Goal: Task Accomplishment & Management: Use online tool/utility

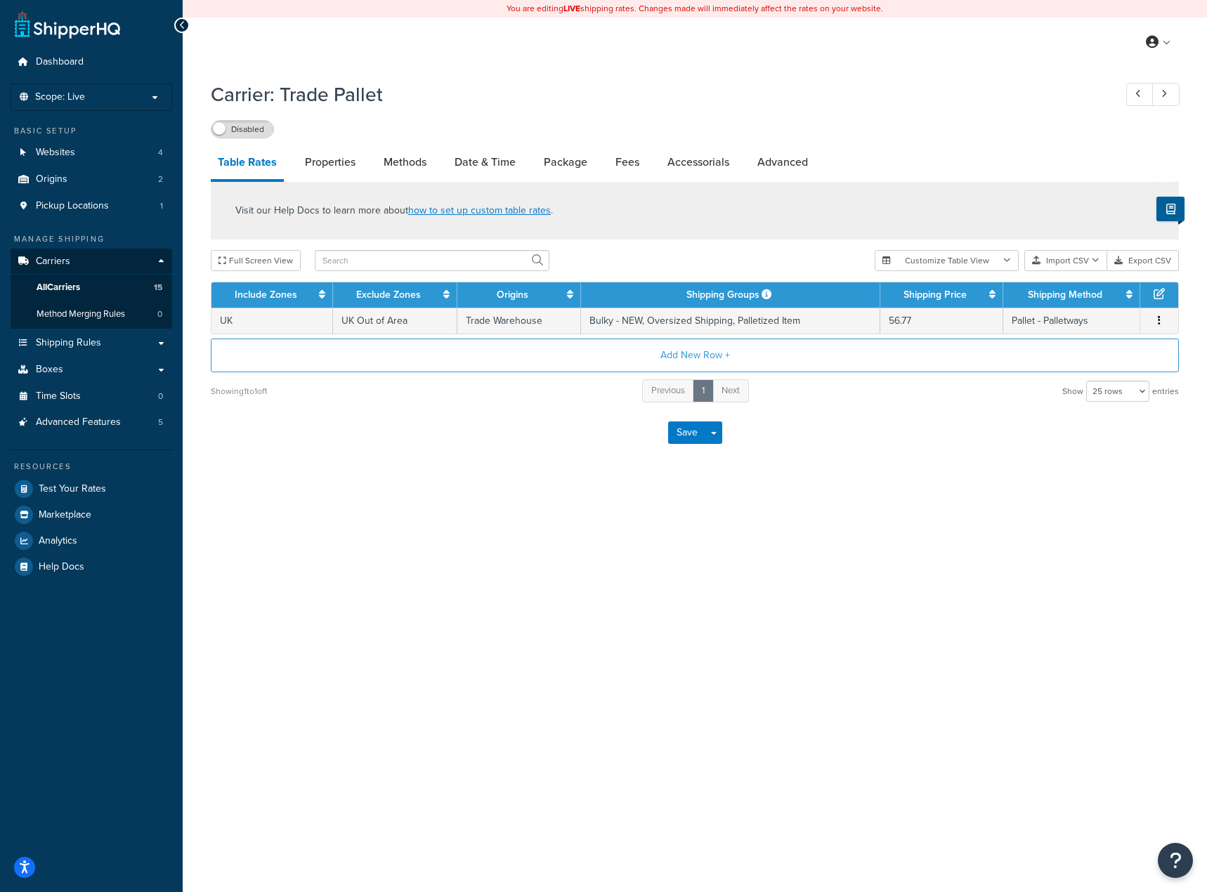
select select "25"
click at [239, 124] on label "Disabled" at bounding box center [242, 129] width 62 height 17
click at [377, 515] on div "You are editing LIVE shipping rates. Changes made will immediately affect the r…" at bounding box center [695, 446] width 1024 height 892
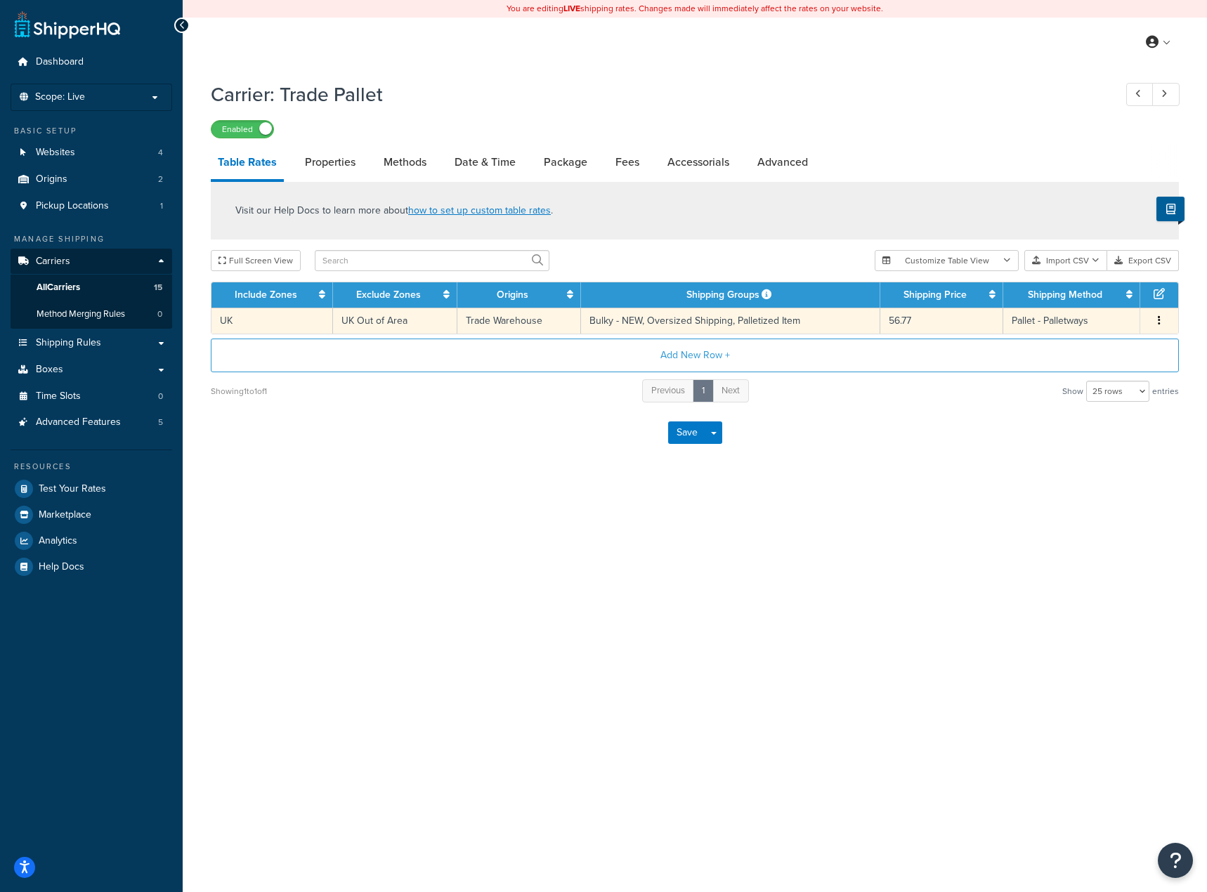
click at [735, 327] on td "Bulky - NEW, Oversized Shipping, Palletized Item" at bounding box center [730, 321] width 299 height 26
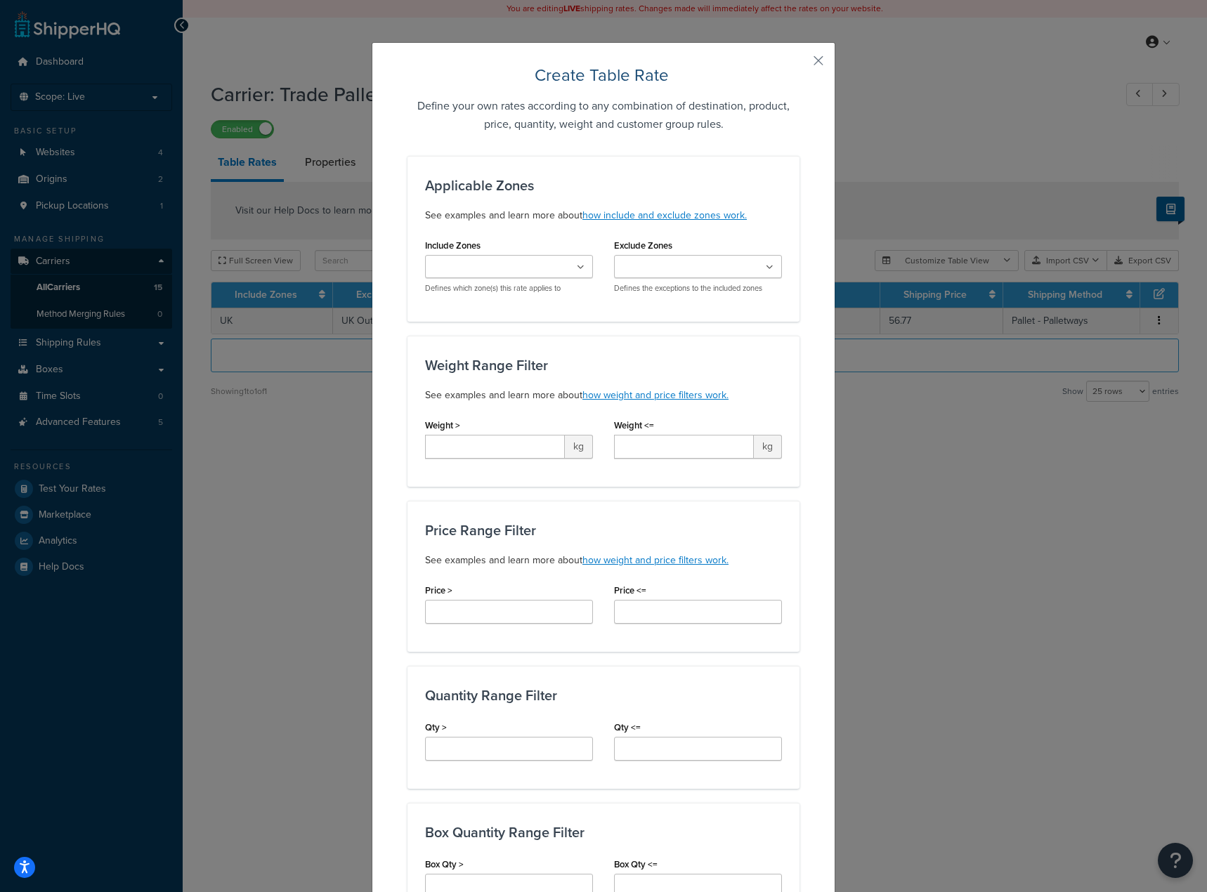
click at [323, 415] on div "Create Table Rate Define your own rates according to any combination of destina…" at bounding box center [603, 446] width 1207 height 892
click at [800, 64] on button "button" at bounding box center [798, 66] width 4 height 4
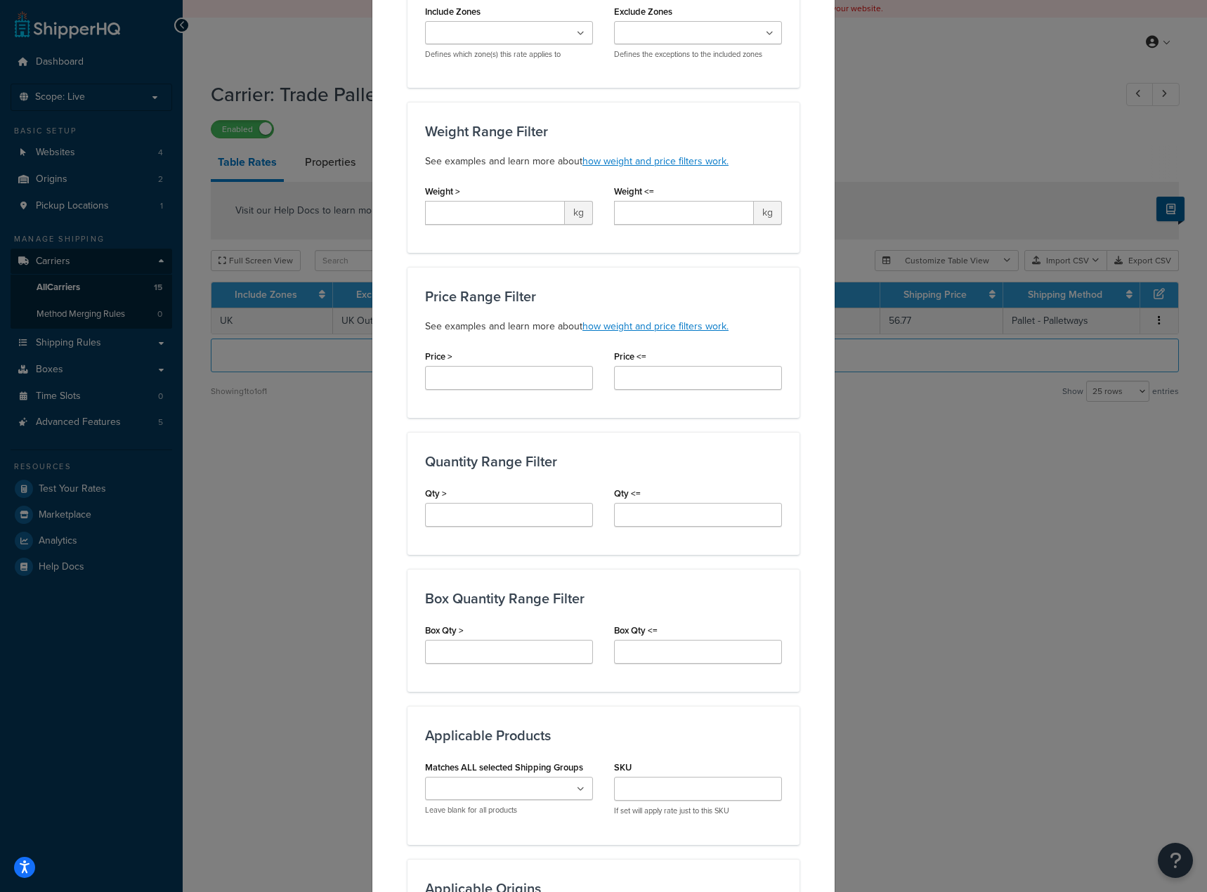
scroll to position [45, 0]
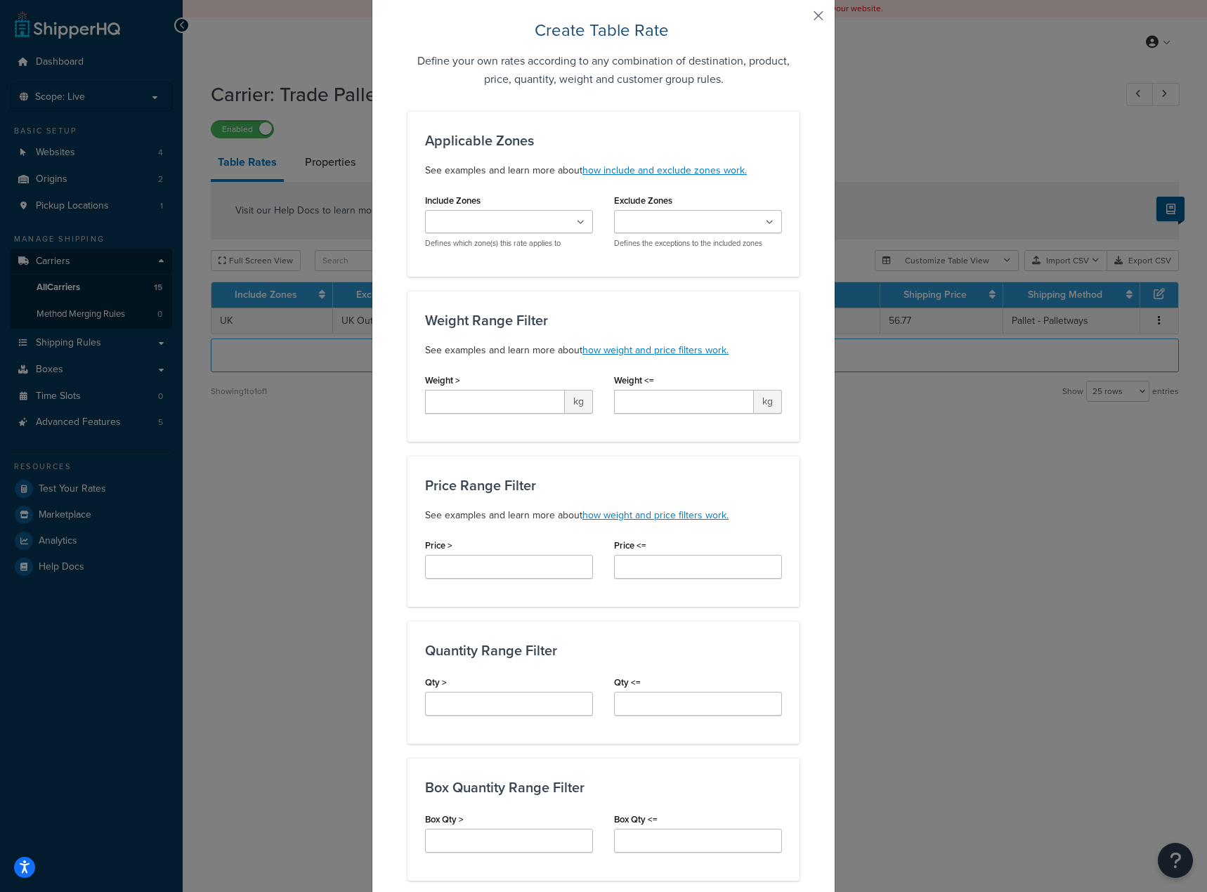
click at [800, 19] on button "button" at bounding box center [798, 21] width 4 height 4
click at [800, 20] on button "button" at bounding box center [798, 21] width 4 height 4
click at [800, 19] on button "button" at bounding box center [798, 21] width 4 height 4
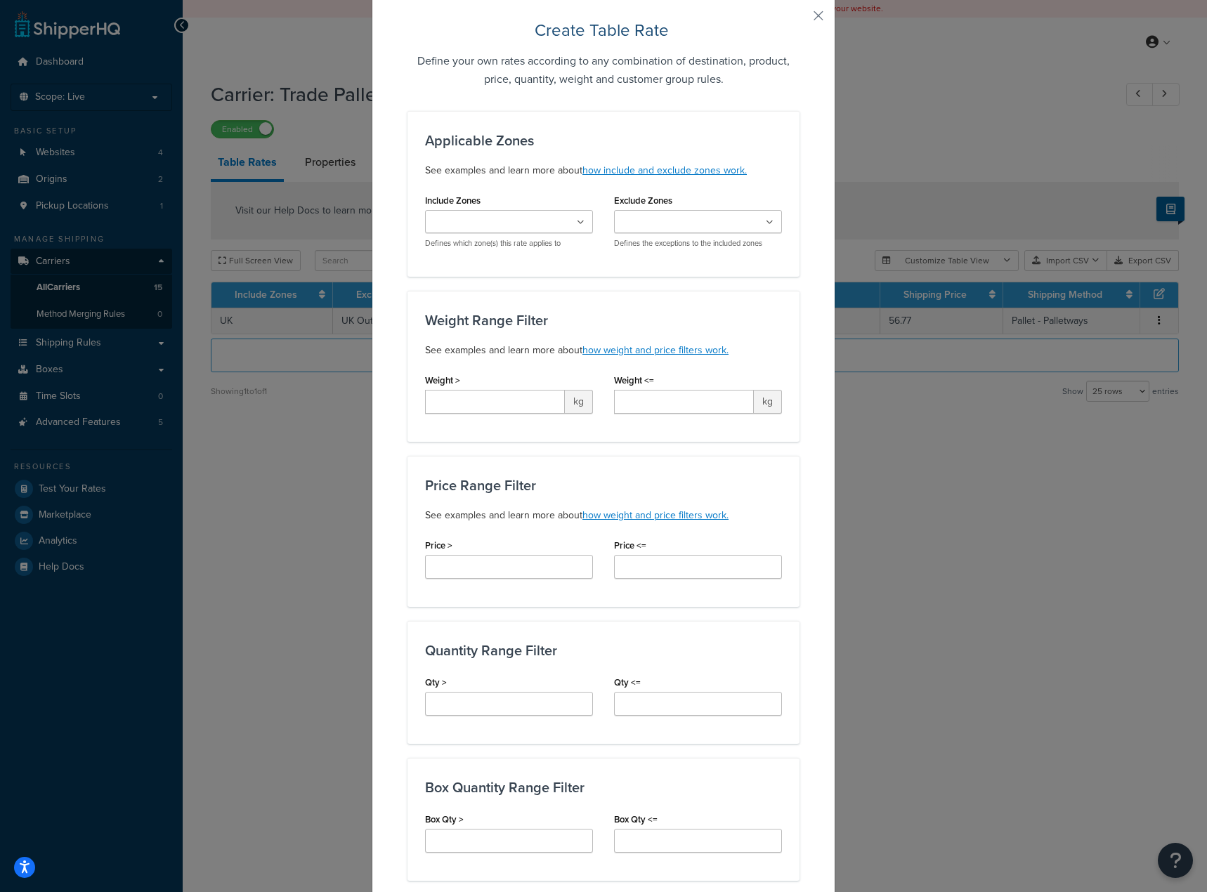
click at [904, 525] on div "Create Table Rate Define your own rates according to any combination of destina…" at bounding box center [603, 446] width 1207 height 892
drag, startPoint x: 904, startPoint y: 525, endPoint x: 922, endPoint y: 465, distance: 62.3
click at [922, 465] on div "Create Table Rate Define your own rates according to any combination of destina…" at bounding box center [603, 446] width 1207 height 892
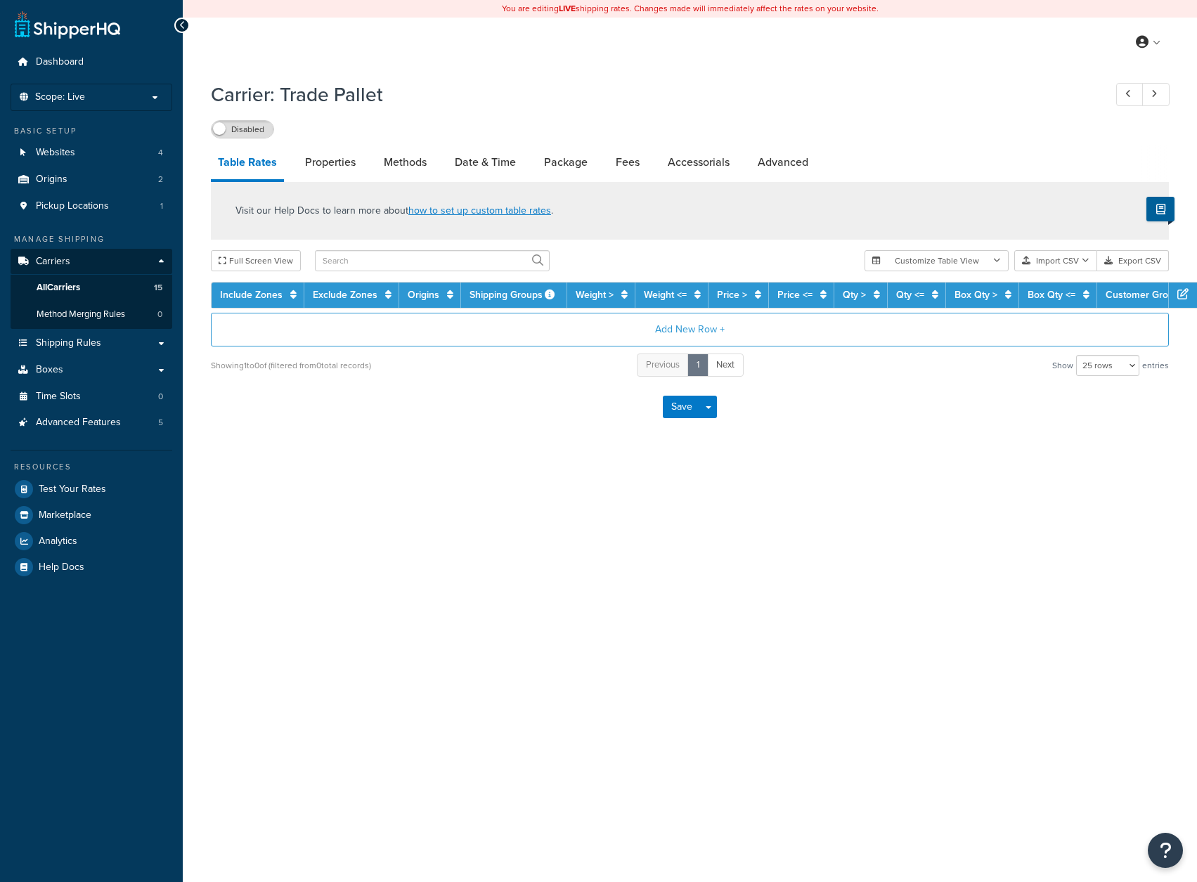
select select "25"
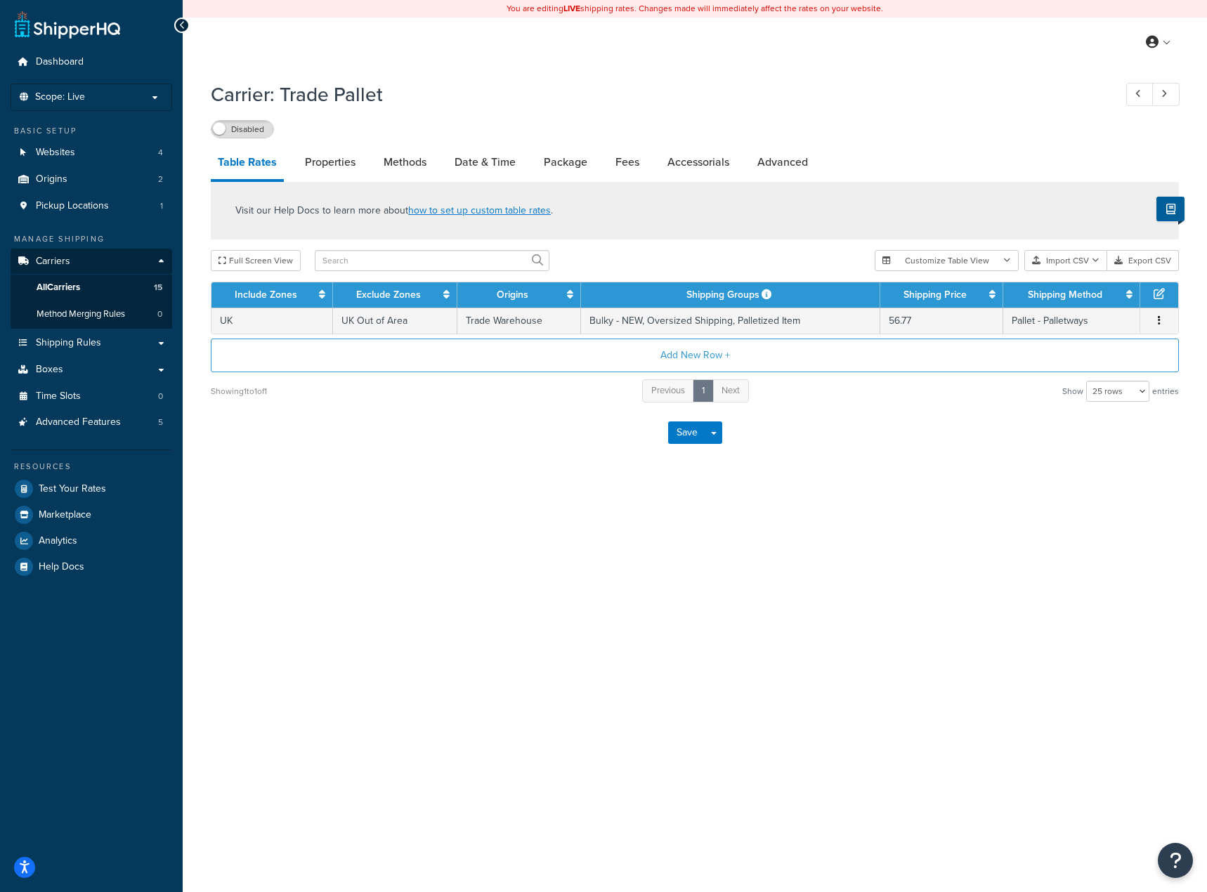
click at [249, 117] on div "Carrier: Trade Pallet Disabled" at bounding box center [695, 106] width 968 height 65
click at [262, 134] on label "Disabled" at bounding box center [242, 129] width 62 height 17
click at [184, 27] on icon at bounding box center [182, 25] width 6 height 10
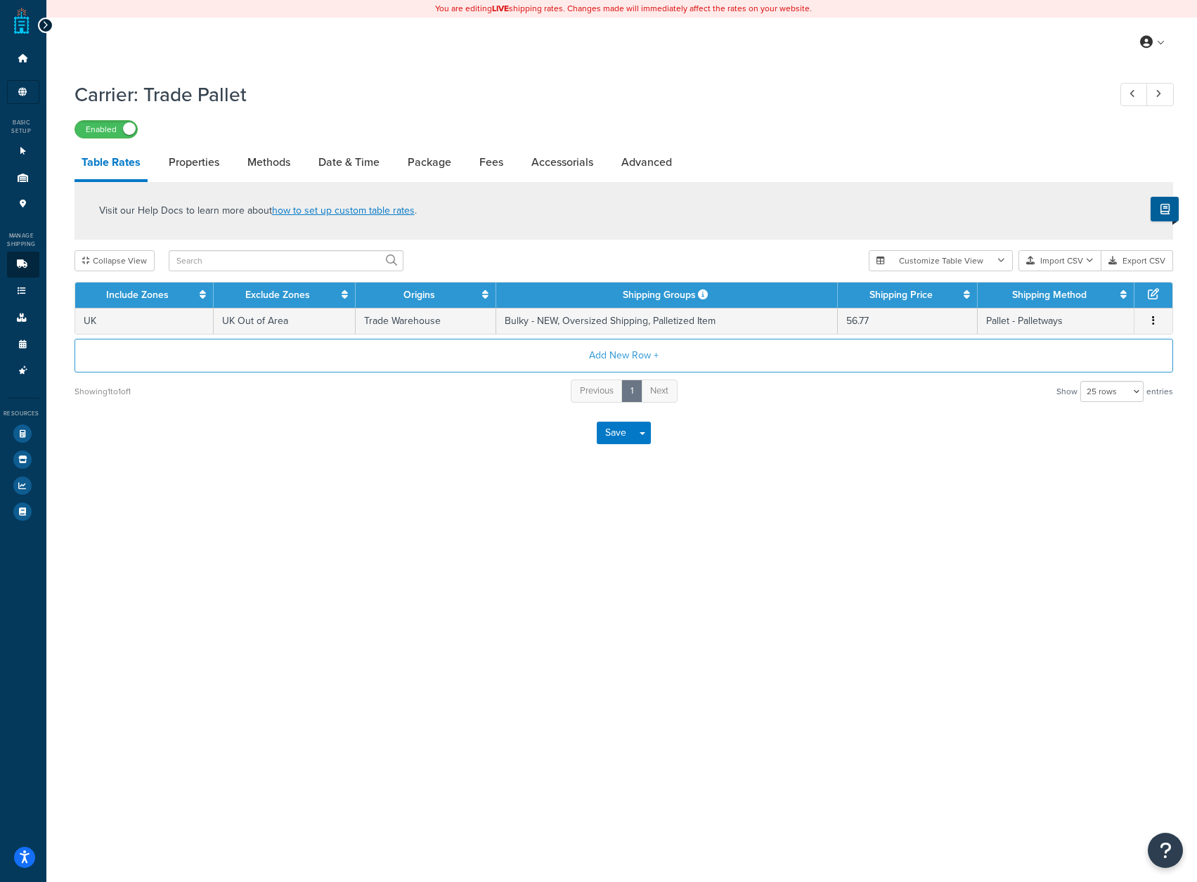
click at [46, 30] on div at bounding box center [45, 25] width 15 height 15
click at [49, 25] on div at bounding box center [45, 25] width 15 height 15
click at [48, 25] on div at bounding box center [45, 25] width 15 height 15
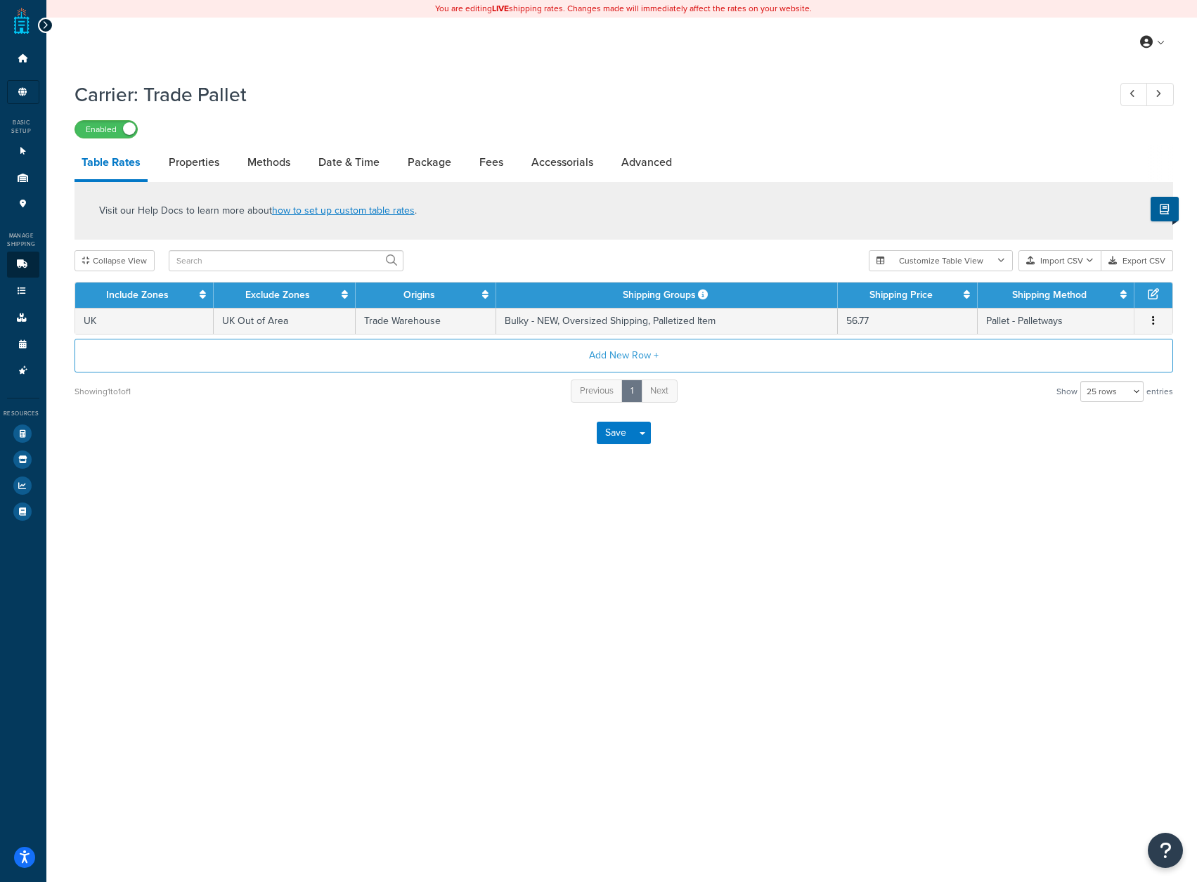
click at [44, 25] on icon at bounding box center [45, 25] width 6 height 10
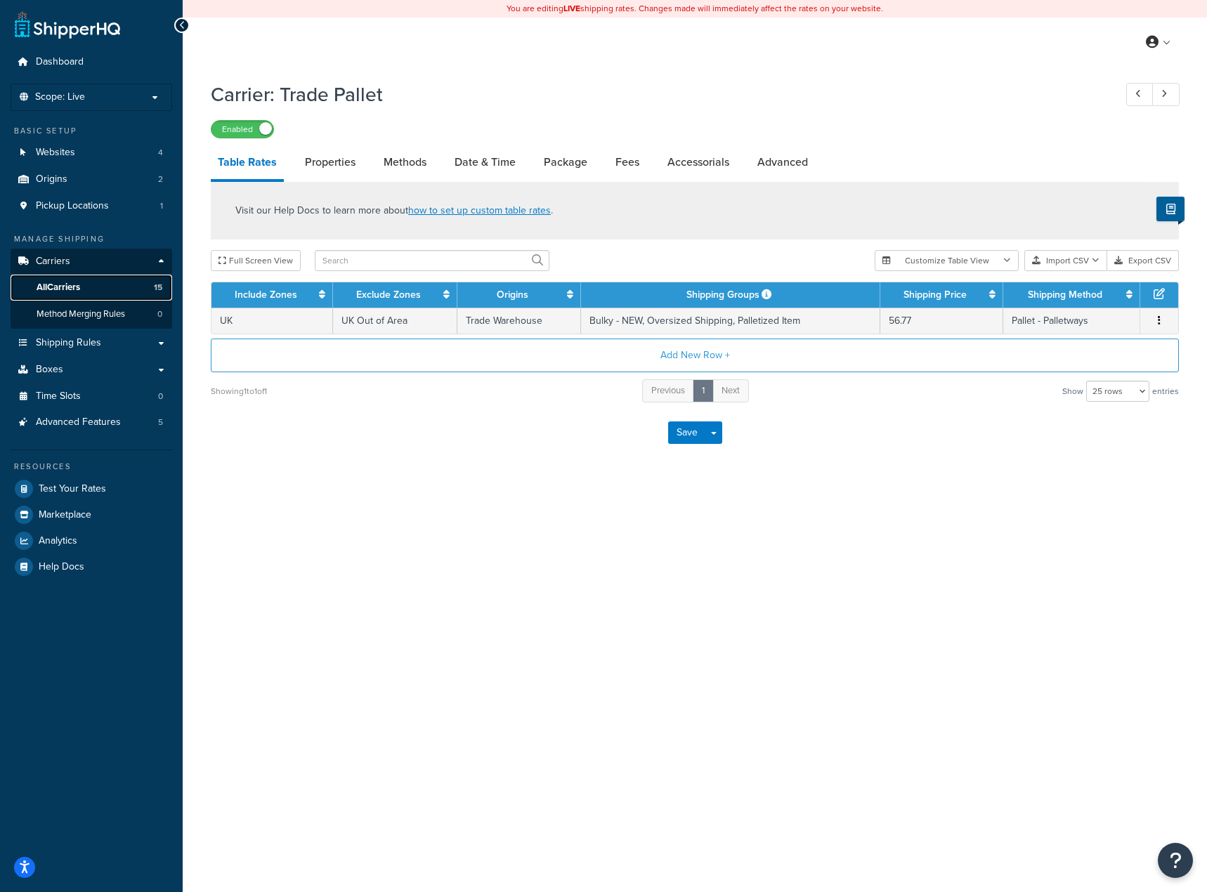
click at [78, 287] on span "All Carriers" at bounding box center [59, 288] width 44 height 12
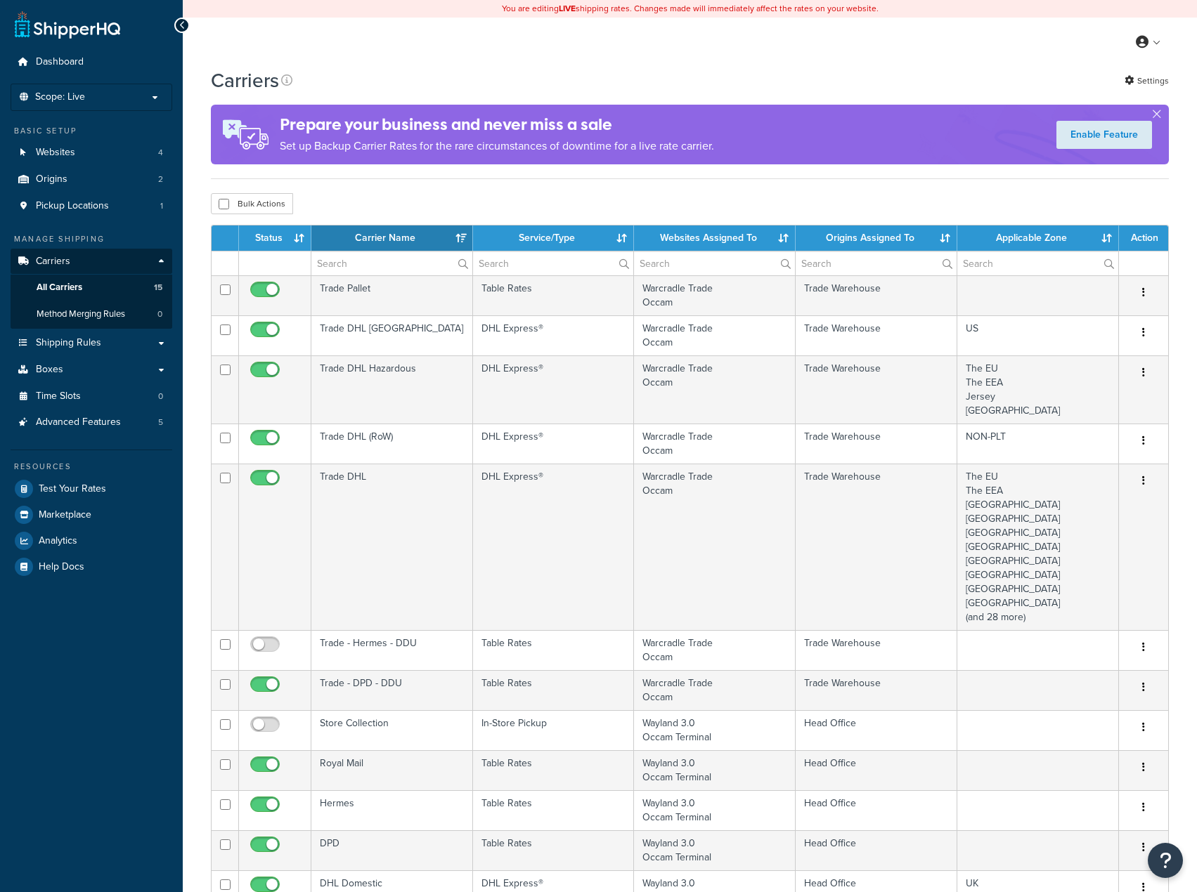
select select "15"
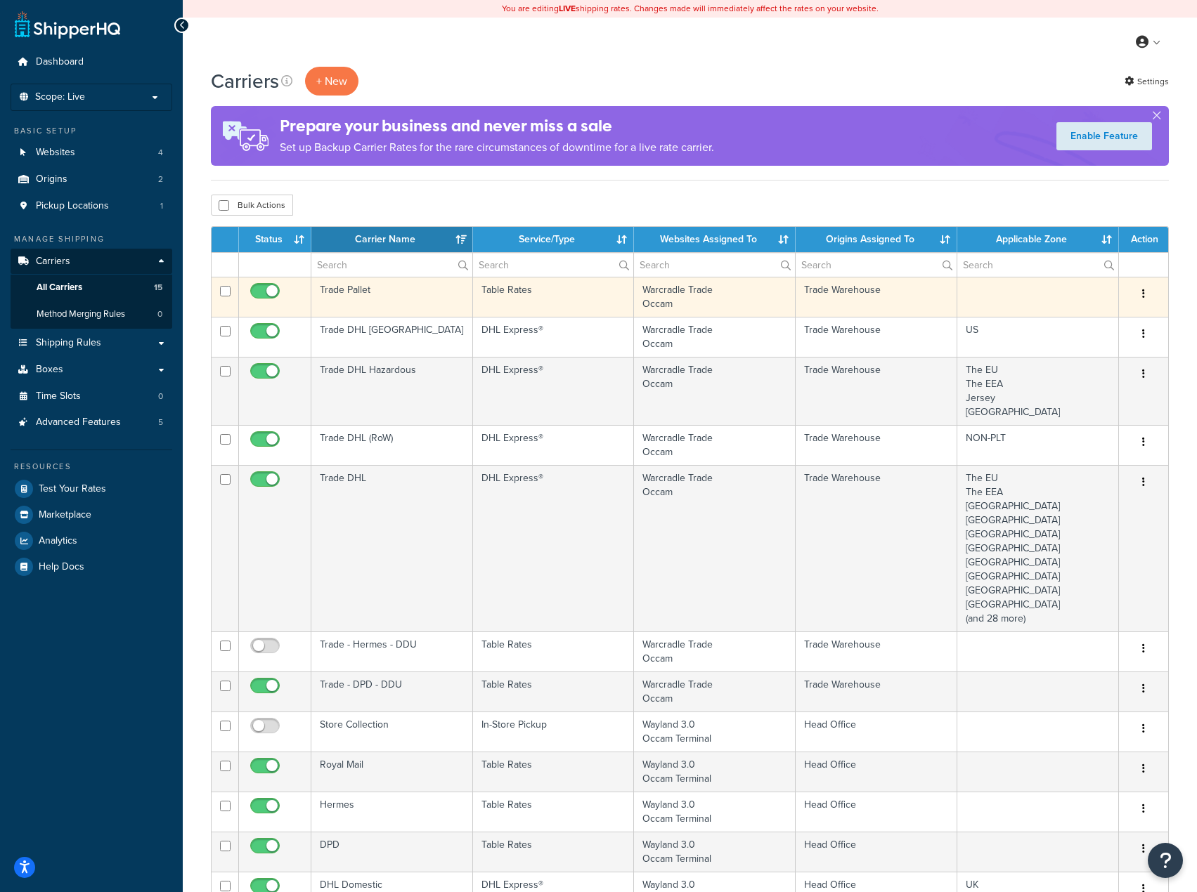
click at [271, 296] on input "checkbox" at bounding box center [266, 295] width 39 height 18
checkbox input "false"
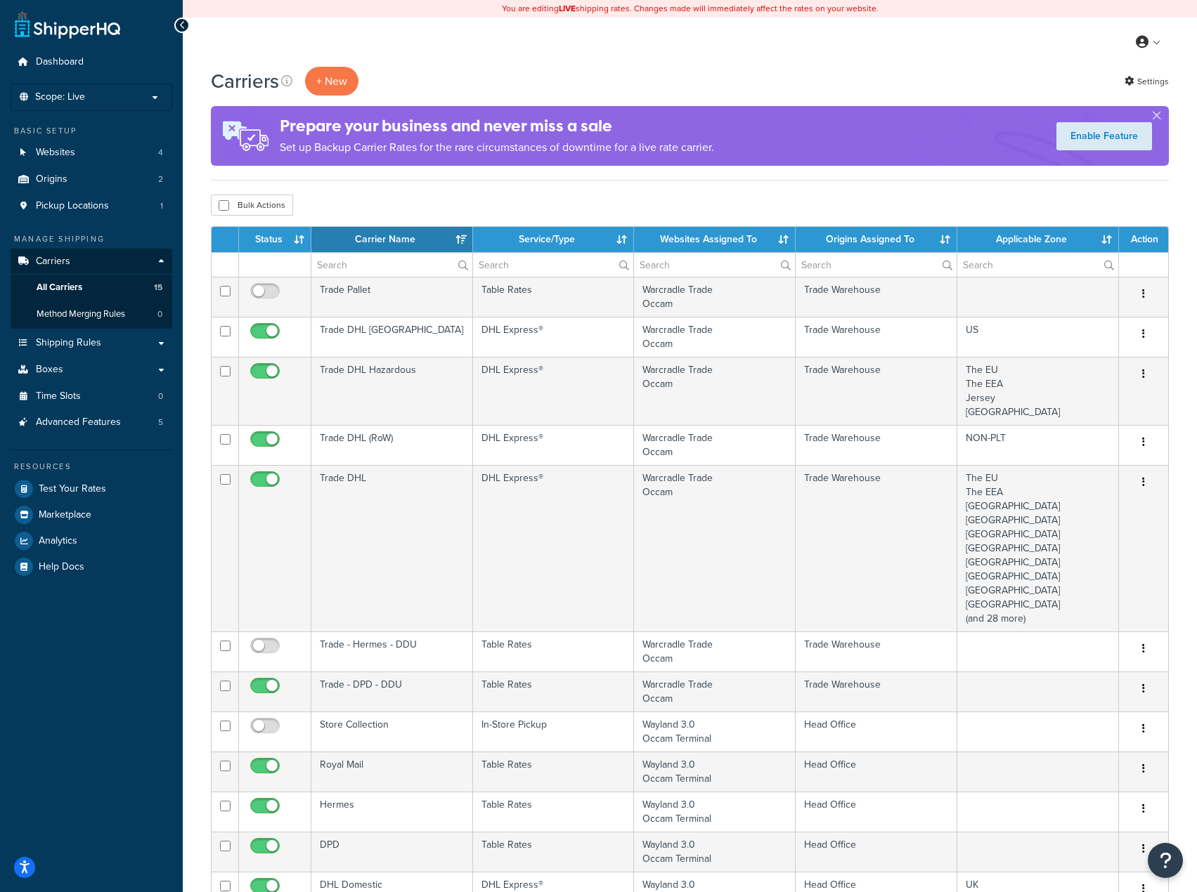
click at [885, 56] on div "My Profile Billing Global Settings Contact Us Logout" at bounding box center [690, 42] width 1014 height 49
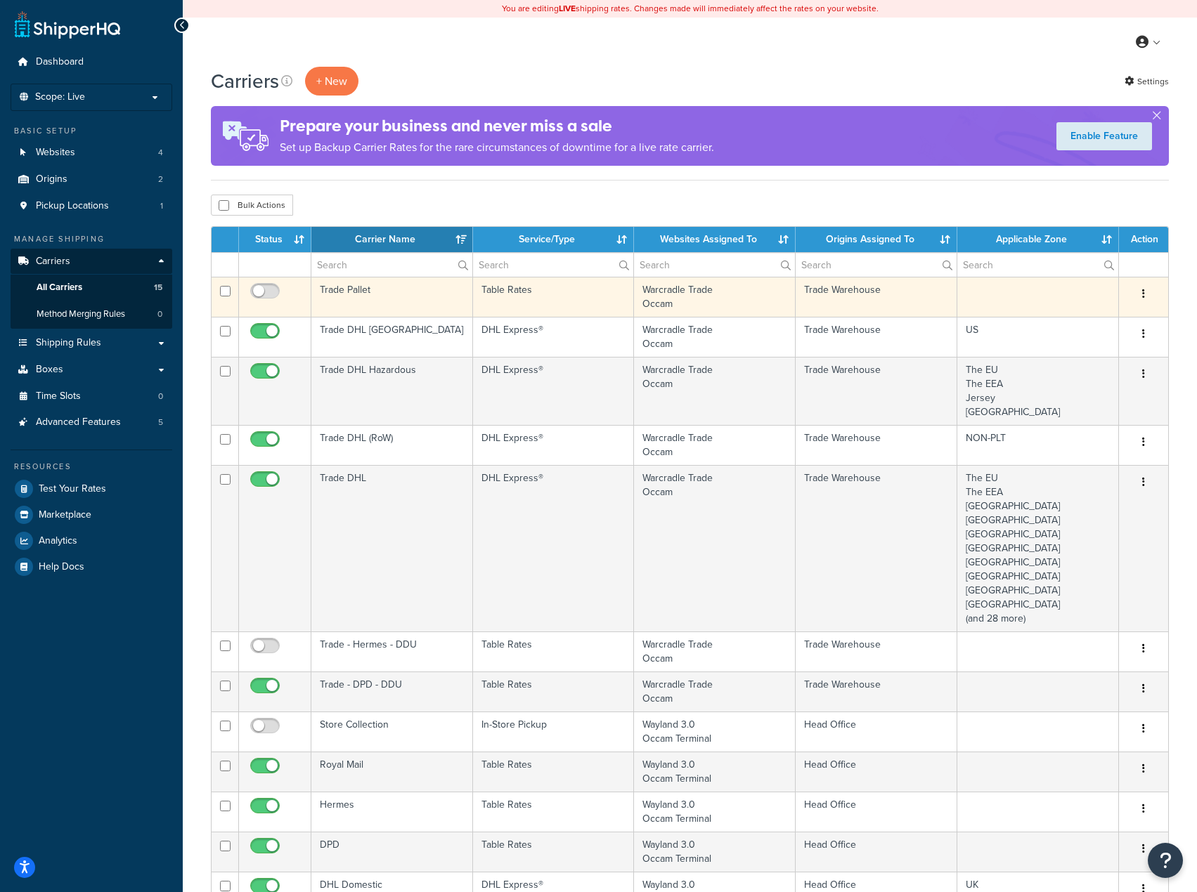
click at [382, 283] on td "Trade Pallet" at bounding box center [392, 297] width 162 height 40
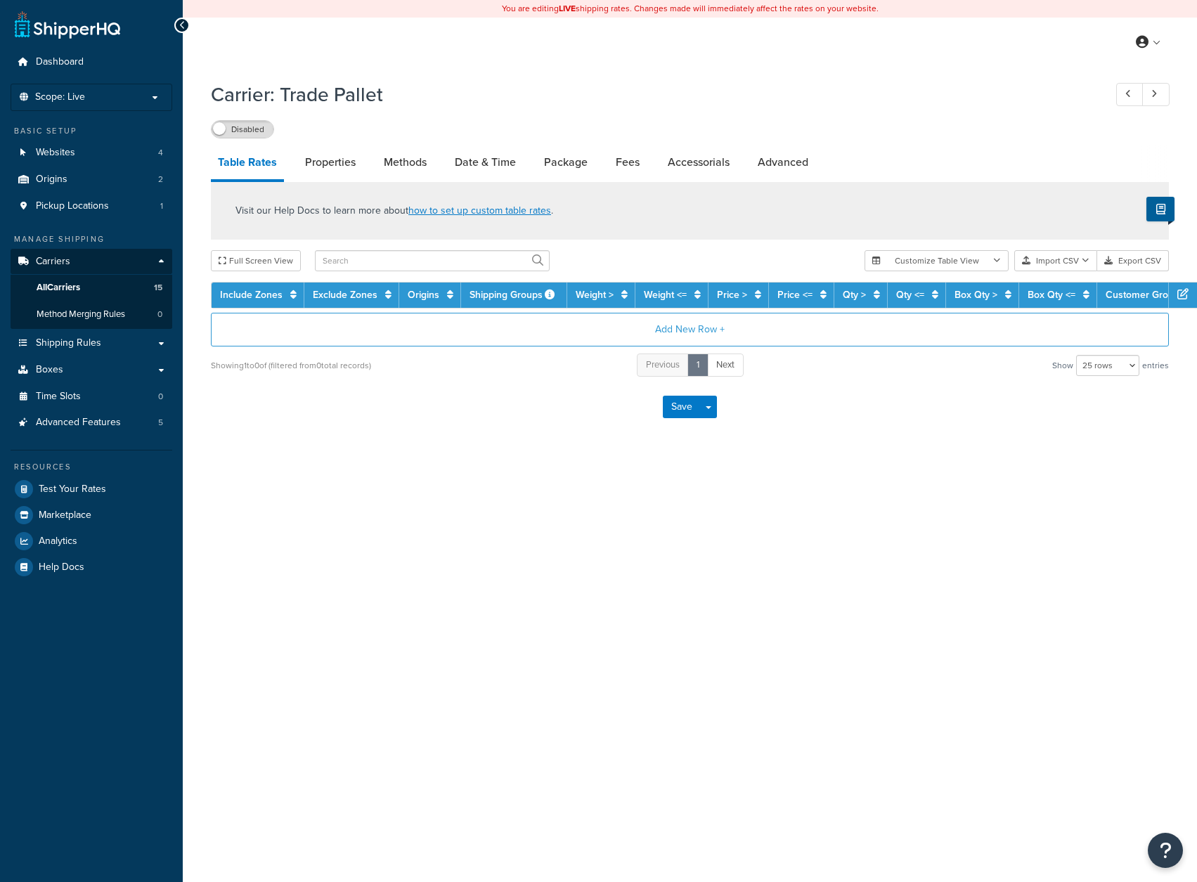
select select "25"
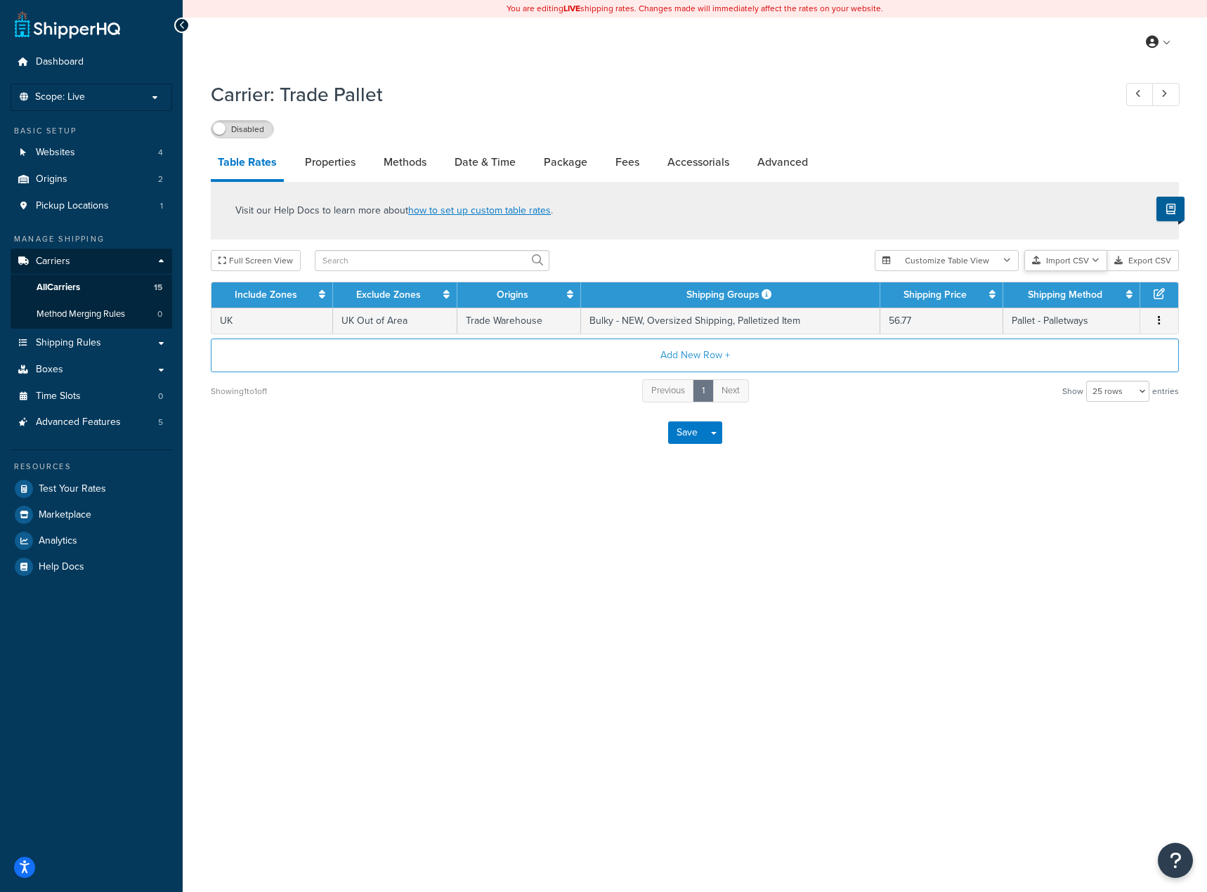
click at [1074, 259] on button "Import CSV" at bounding box center [1065, 260] width 83 height 21
click at [1079, 271] on div "Customize Table View Show all columns Show selected columns Import CSV Import a…" at bounding box center [1027, 260] width 304 height 21
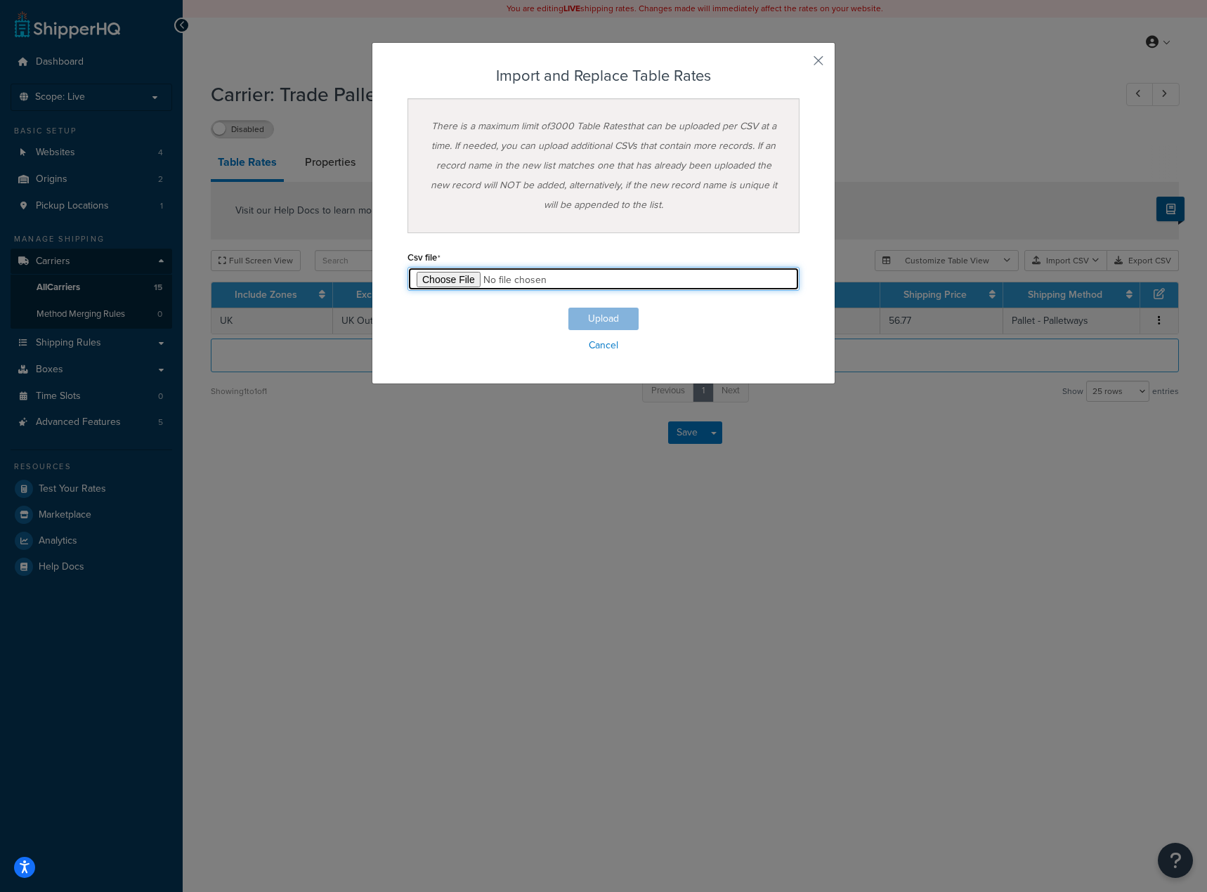
click at [440, 282] on input "file" at bounding box center [604, 279] width 392 height 24
type input "C:\fakepath\Table Rate Export-2025-09-19 0148.csv"
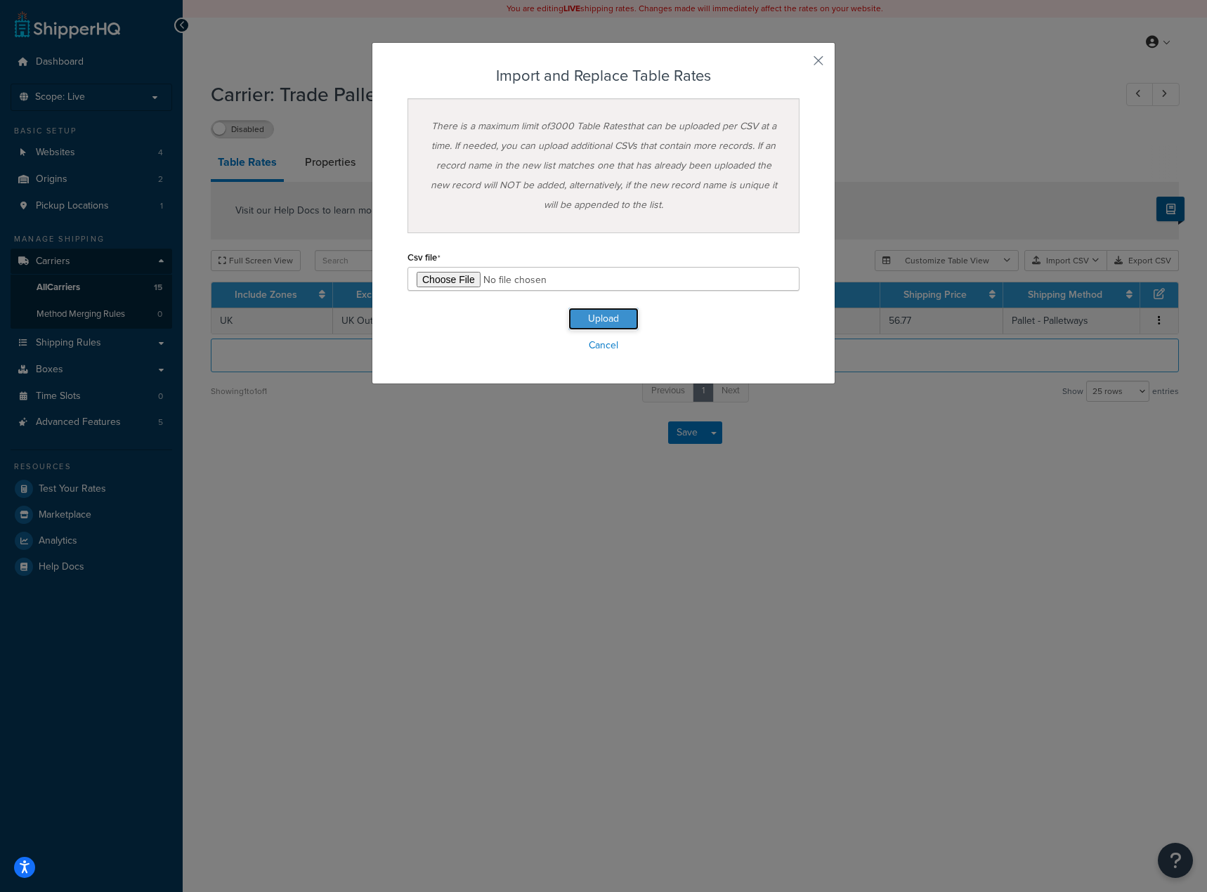
click at [600, 320] on button "Upload" at bounding box center [603, 319] width 70 height 22
